Goal: Task Accomplishment & Management: Complete application form

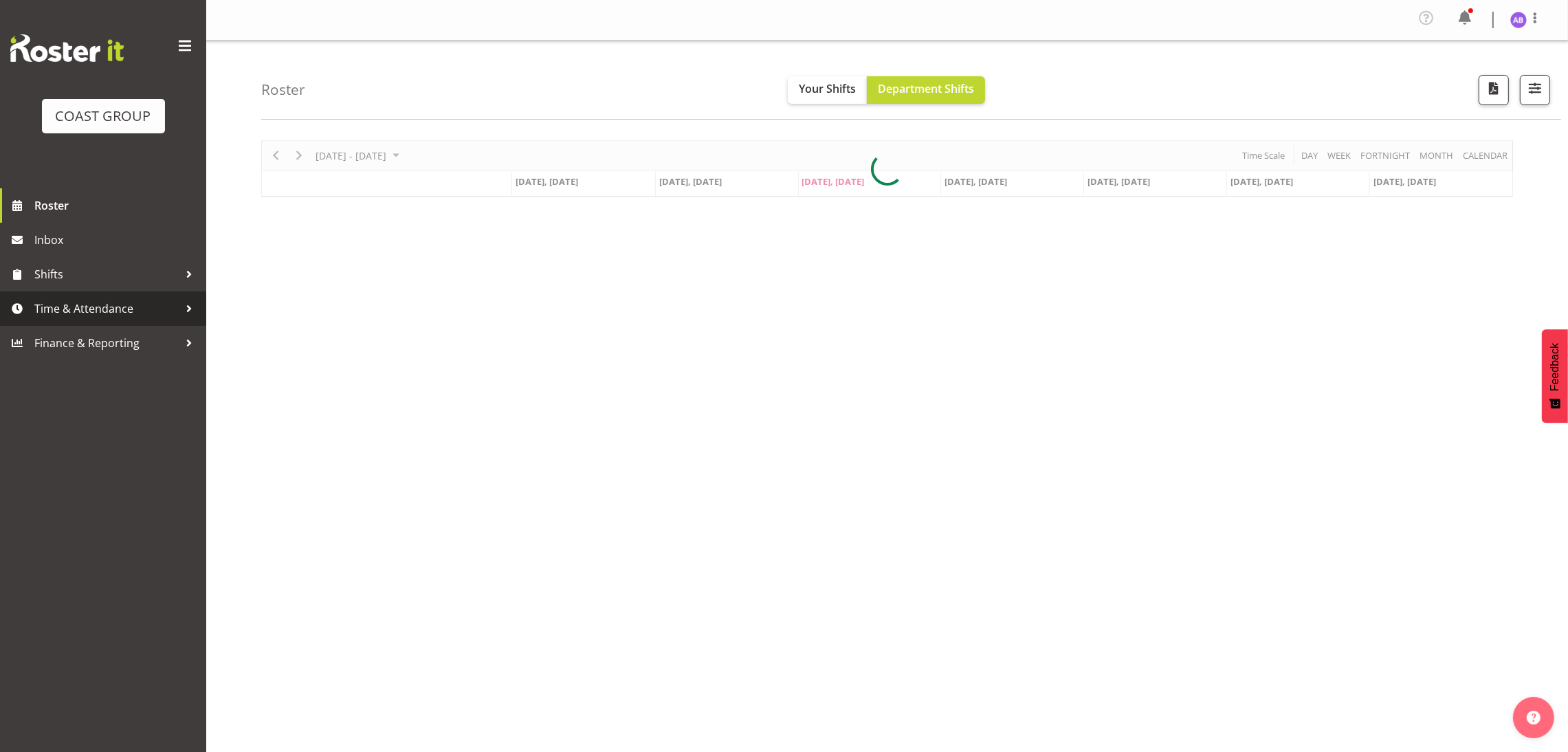
click at [86, 307] on span "Time & Attendance" at bounding box center [107, 308] width 145 height 20
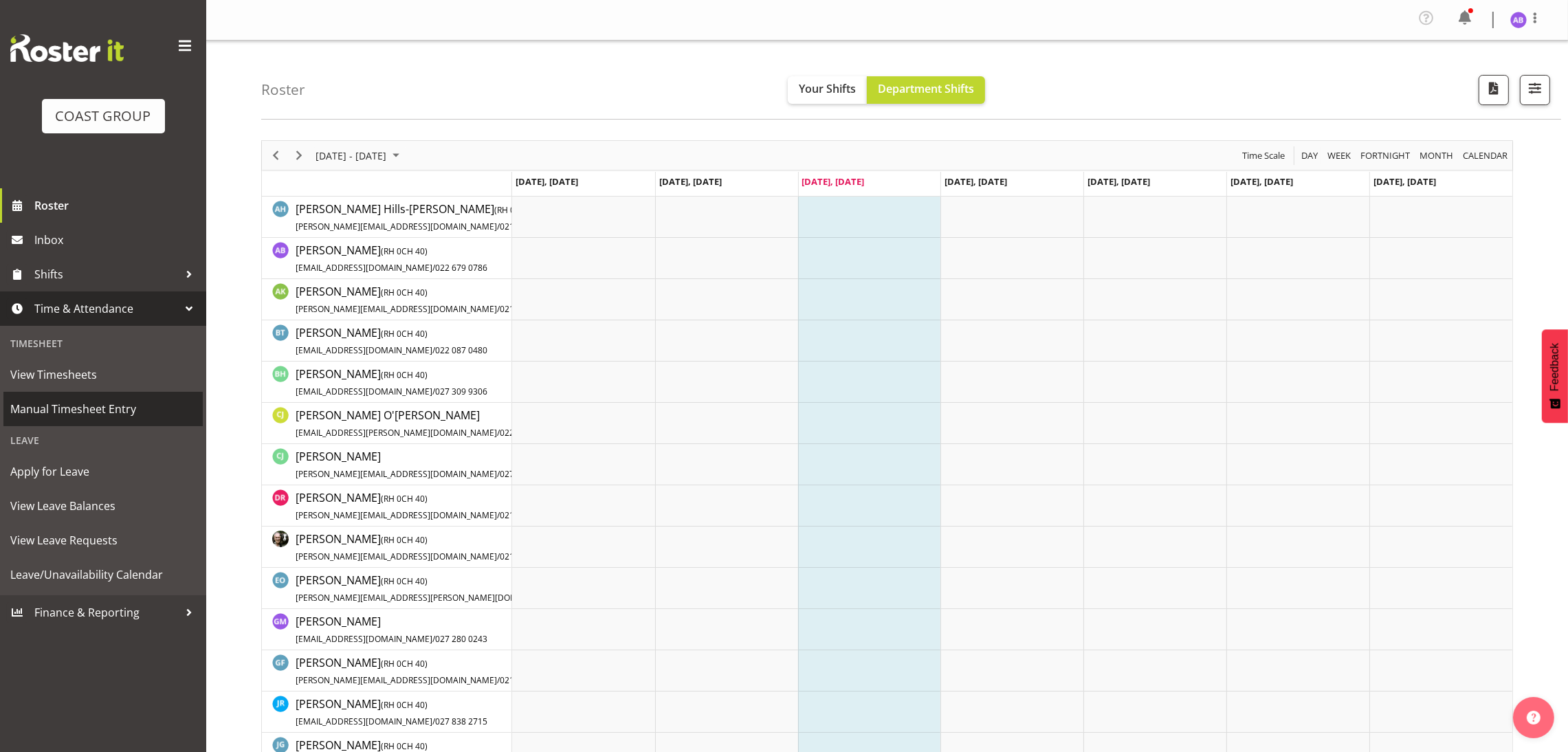
click at [121, 406] on span "Manual Timesheet Entry" at bounding box center [103, 408] width 186 height 20
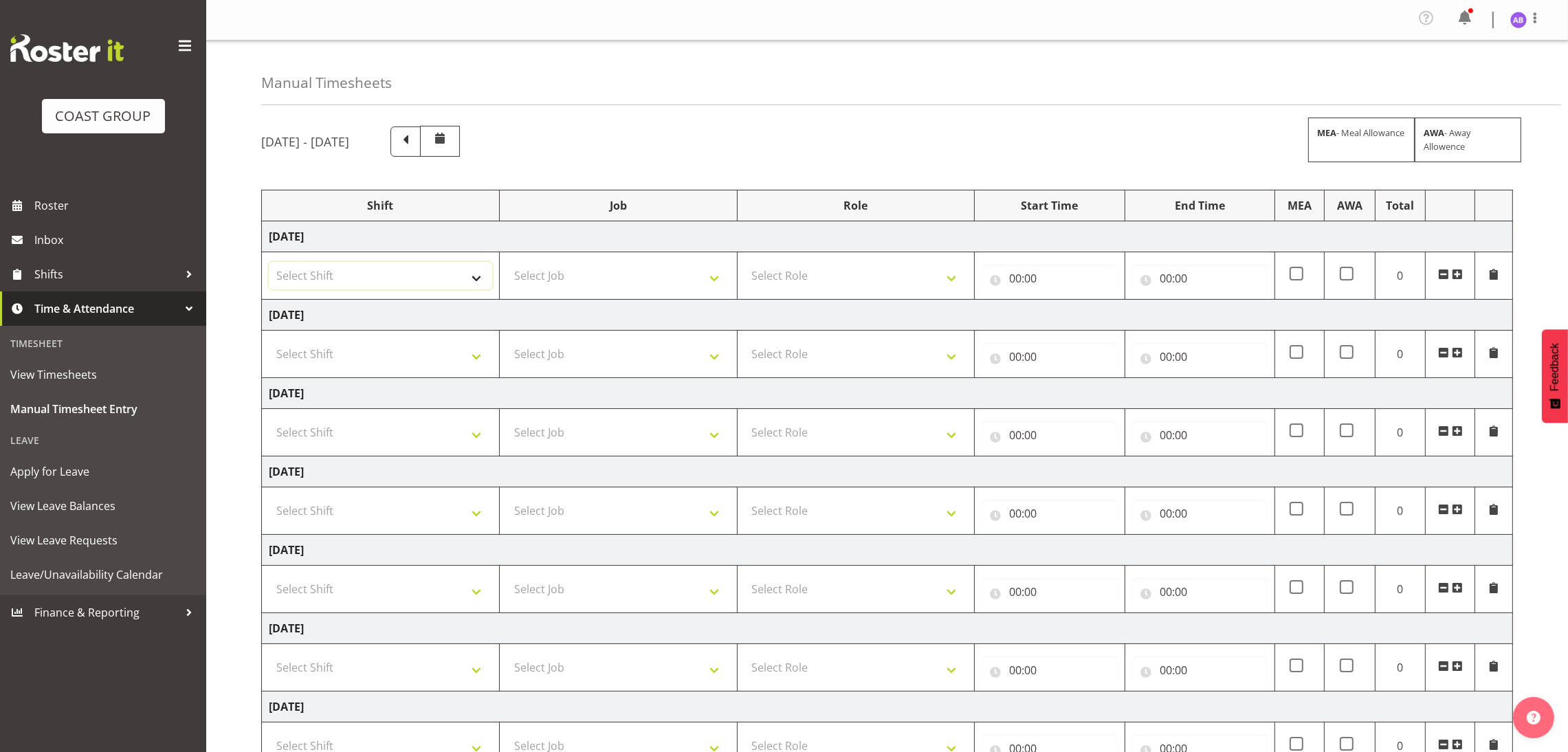
click at [368, 277] on select "Select Shift DW CHC Design Office DW CHC General Work Aug DW CHC General Work D…" at bounding box center [380, 275] width 224 height 28
select select "1512"
click at [269, 264] on select "Select Shift DW CHC Design Office DW CHC General Work Aug DW CHC General Work D…" at bounding box center [380, 275] width 224 height 28
click at [535, 284] on select "Select Job 1 Carlton Events 1 Carlton Hamilton 1 Carlton Wellington 1 EHS WAREH…" at bounding box center [618, 275] width 224 height 28
select select "624"
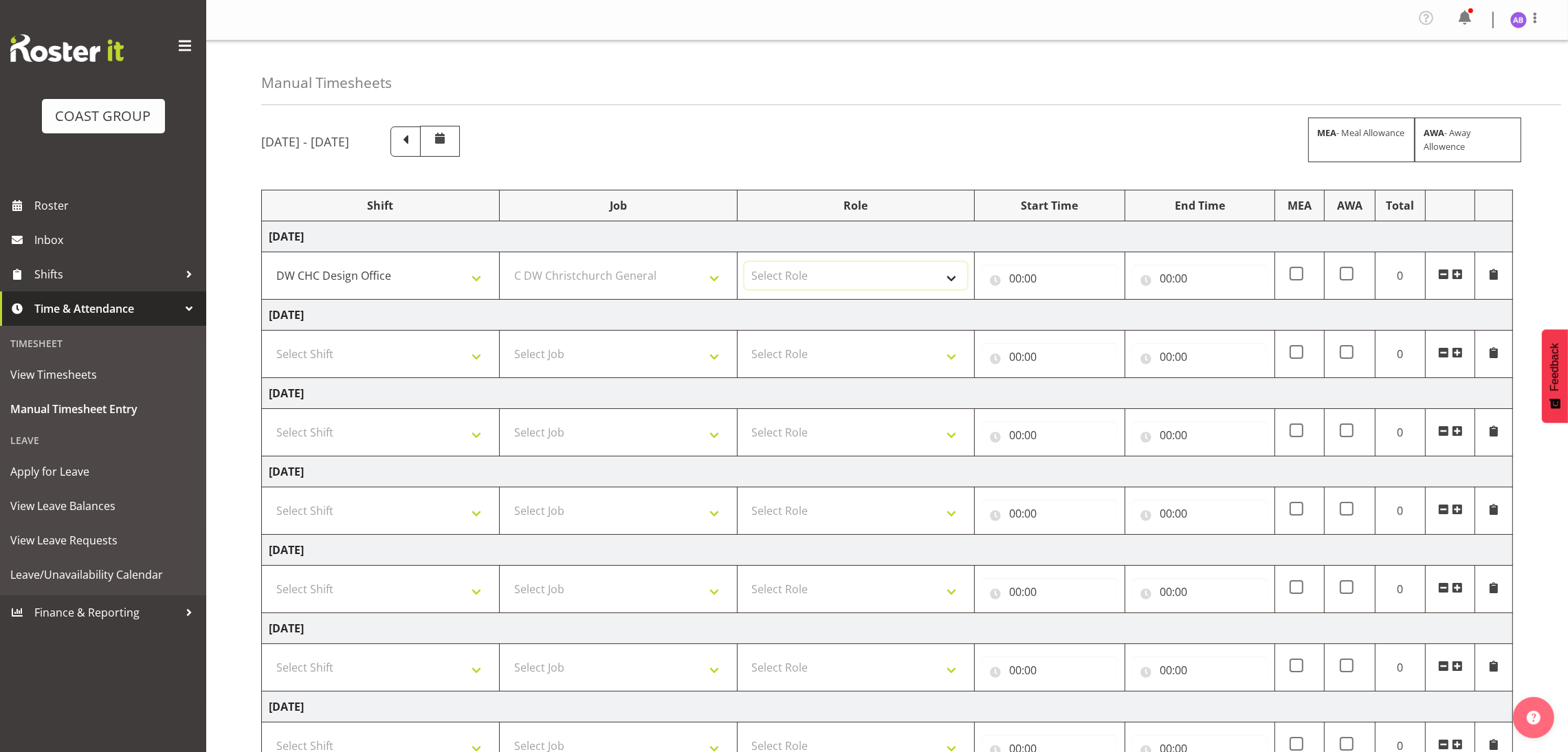
click at [849, 270] on select "Select Role DESIGNER Designer" at bounding box center [856, 275] width 224 height 28
select select "215"
click at [745, 264] on select "Select Role DESIGNER Designer" at bounding box center [856, 275] width 224 height 28
click at [1031, 299] on td "00:00 00 01 02 03 04 05 06 07 08 09 10 11 12 13 14 15 16 17 18 19 20 21 22 23 :…" at bounding box center [1050, 276] width 150 height 47
click at [1039, 286] on input "00:00" at bounding box center [1050, 278] width 135 height 28
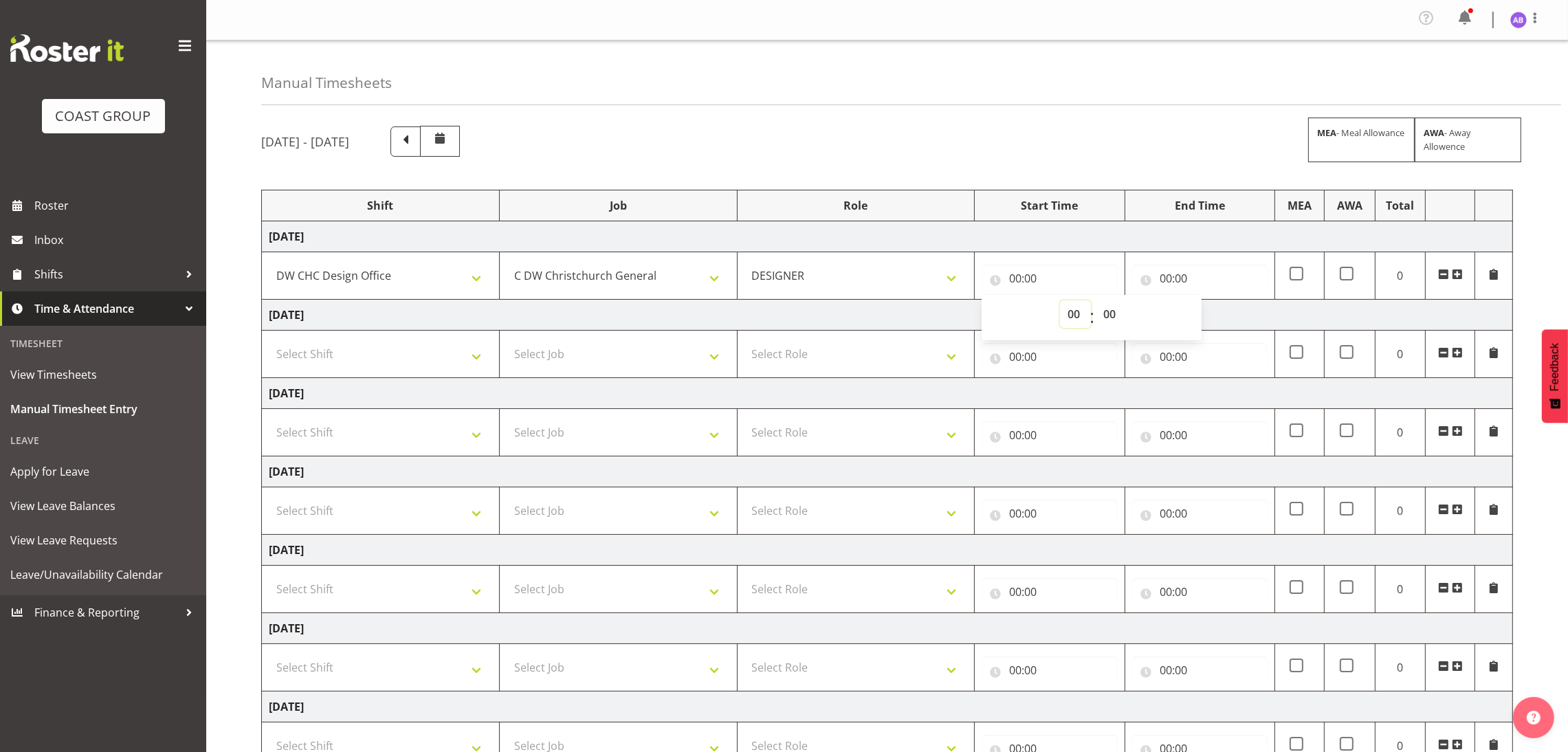
click at [1066, 326] on select "00 01 02 03 04 05 06 07 08 09 10 11 12 13 14 15 16 17 18 19 20 21 22 23" at bounding box center [1076, 314] width 31 height 28
select select "7"
click at [1060, 303] on select "00 01 02 03 04 05 06 07 08 09 10 11 12 13 14 15 16 17 18 19 20 21 22 23" at bounding box center [1076, 314] width 31 height 28
type input "07:00"
click at [1115, 326] on select "00 01 02 03 04 05 06 07 08 09 10 11 12 13 14 15 16 17 18 19 20 21 22 23 24 25 2…" at bounding box center [1112, 314] width 31 height 28
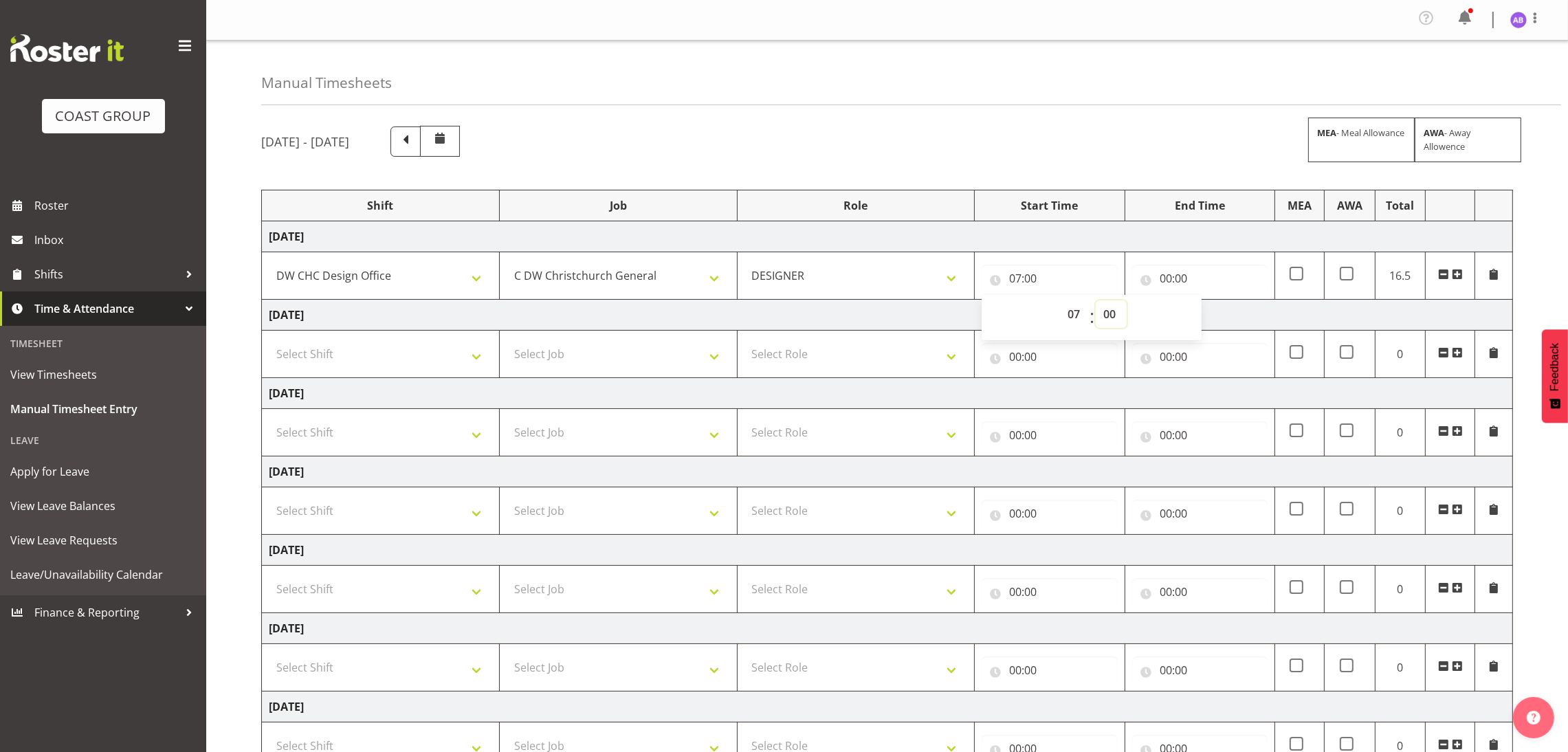
select select "45"
click at [1096, 303] on select "00 01 02 03 04 05 06 07 08 09 10 11 12 13 14 15 16 17 18 19 20 21 22 23 24 25 2…" at bounding box center [1112, 314] width 31 height 28
type input "07:45"
click at [1184, 265] on div "00:00 00 01 02 03 04 05 06 07 08 09 10 11 12 13 14 15 16 17 18 19 20 21 22 23 :…" at bounding box center [1200, 275] width 135 height 33
click at [1181, 274] on input "00:00" at bounding box center [1200, 278] width 135 height 28
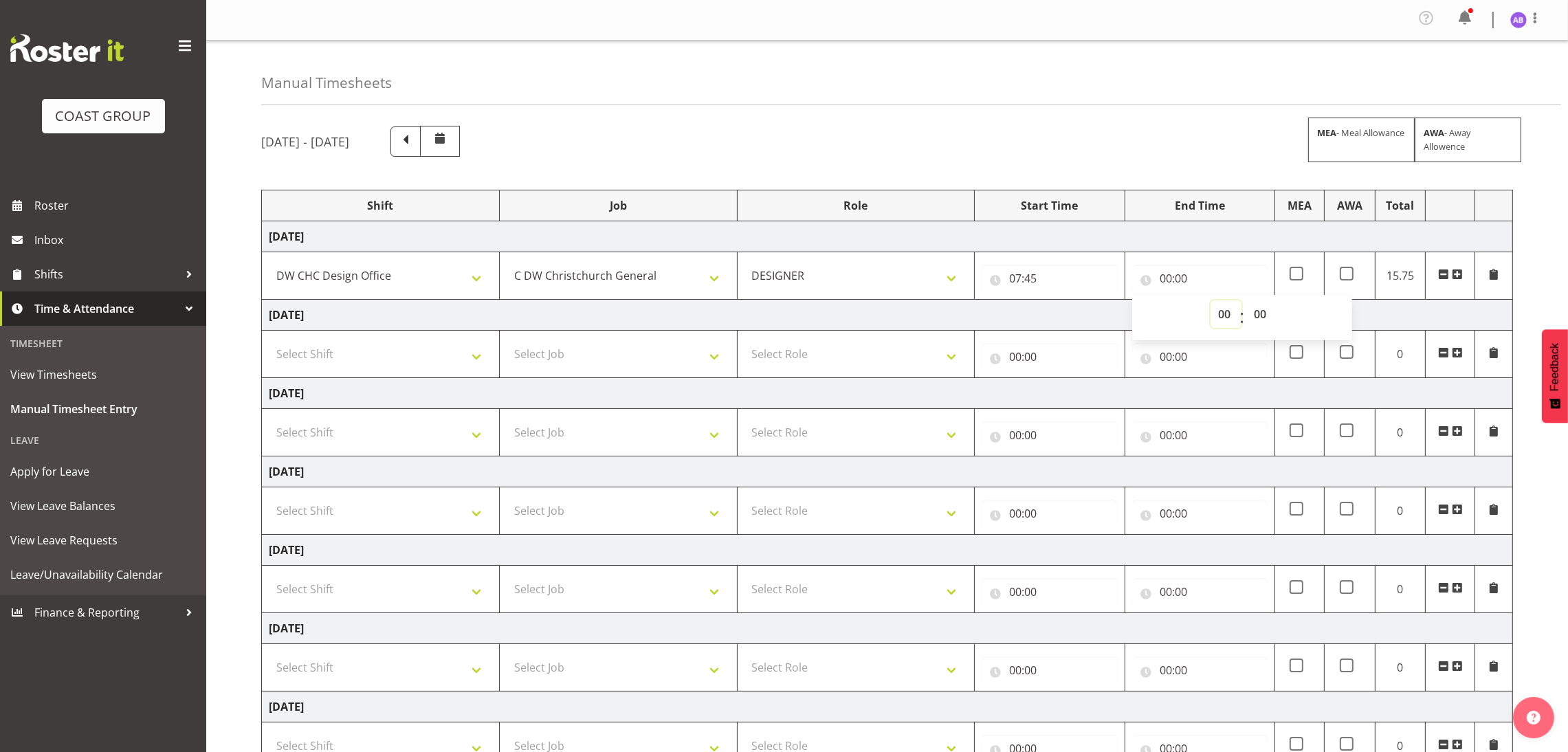
click at [1217, 305] on select "00 01 02 03 04 05 06 07 08 09 10 11 12 13 14 15 16 17 18 19 20 21 22 23" at bounding box center [1227, 314] width 31 height 28
select select "17"
click at [1211, 303] on select "00 01 02 03 04 05 06 07 08 09 10 11 12 13 14 15 16 17 18 19 20 21 22 23" at bounding box center [1227, 314] width 31 height 28
type input "17:00"
click at [1187, 281] on input "17:00" at bounding box center [1200, 278] width 135 height 28
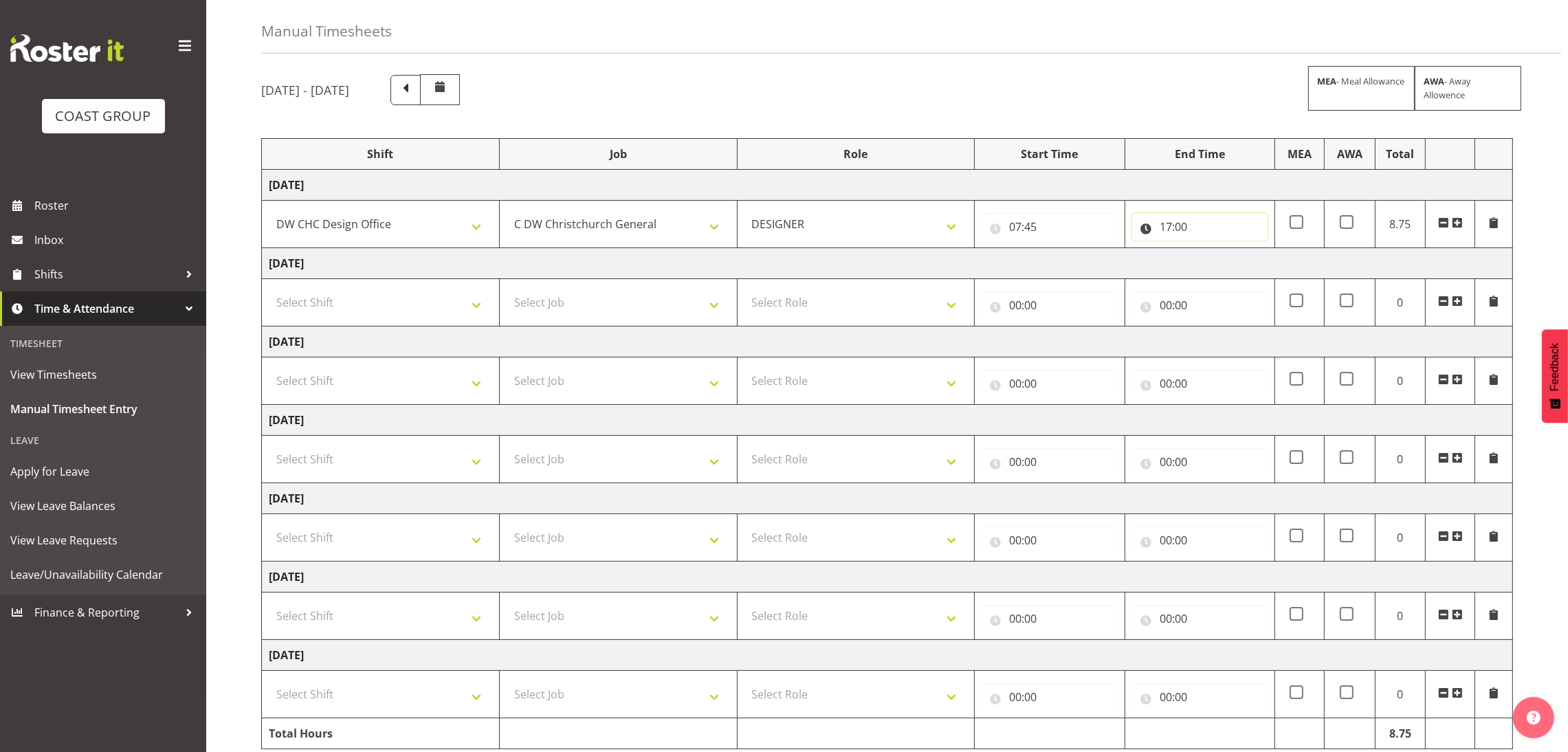
scroll to position [114, 0]
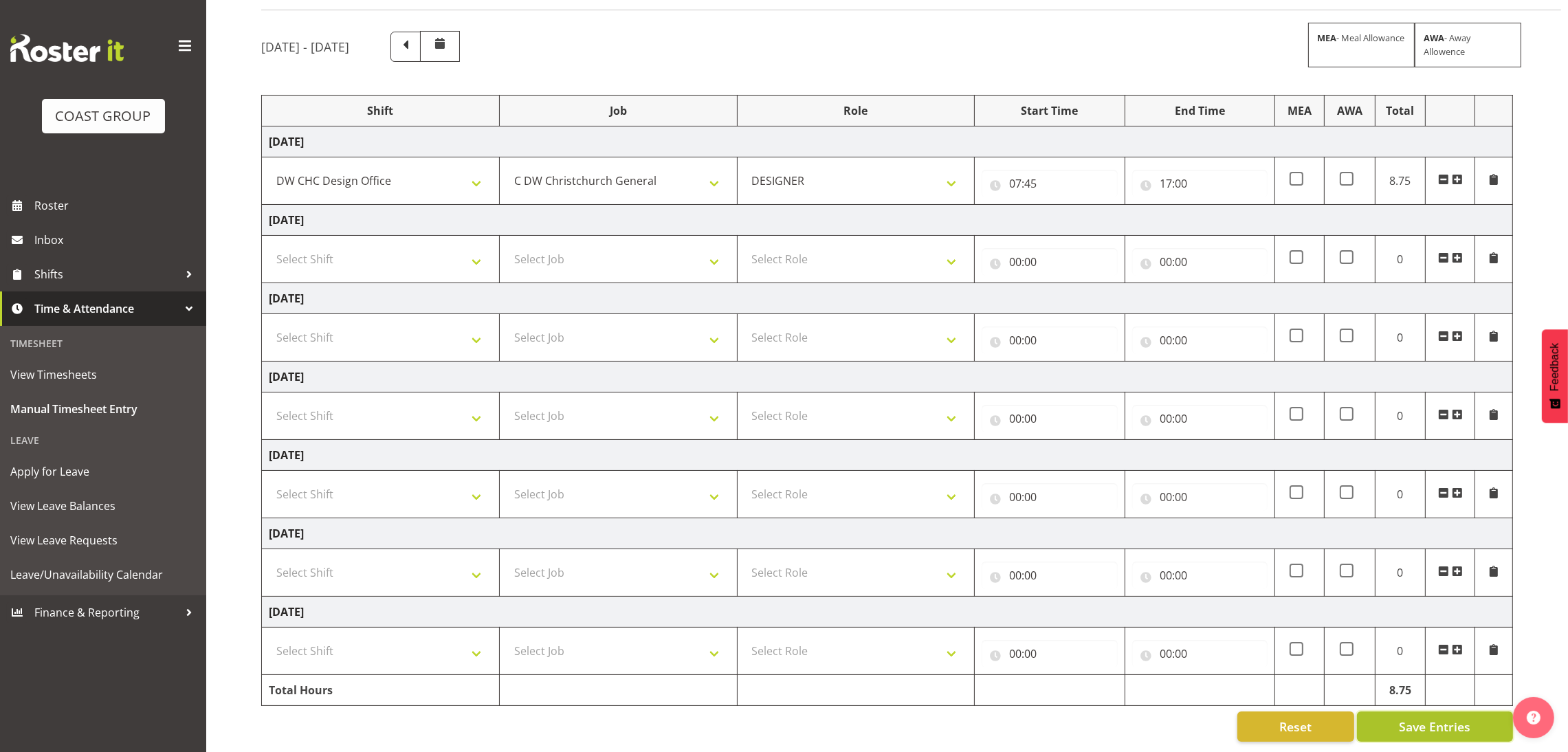
click at [1445, 712] on button "Save Entries" at bounding box center [1435, 727] width 156 height 30
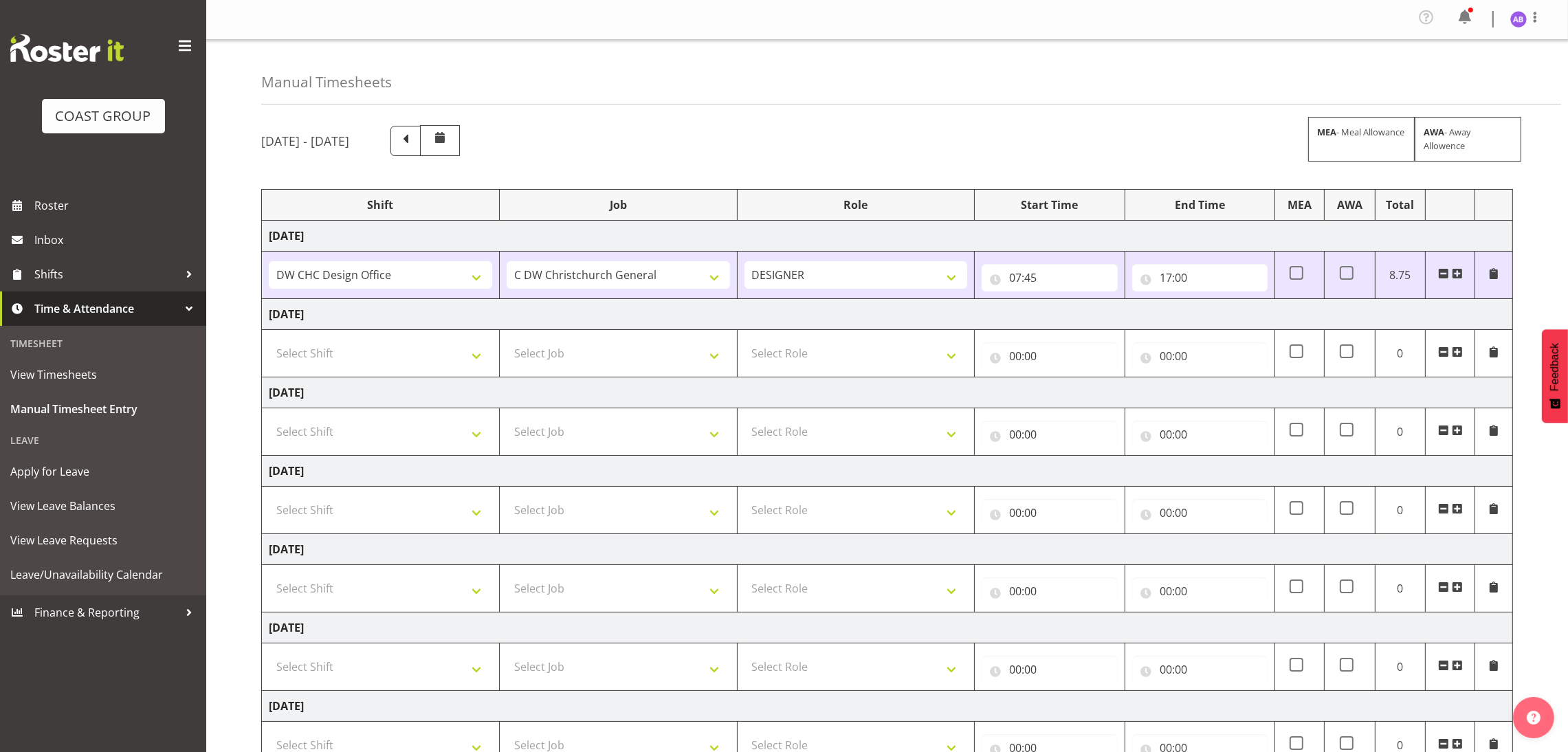
scroll to position [0, 0]
click at [1534, 16] on span at bounding box center [1535, 18] width 16 height 16
click at [1464, 67] on link "Log Out" at bounding box center [1477, 75] width 132 height 25
